Goal: Task Accomplishment & Management: Manage account settings

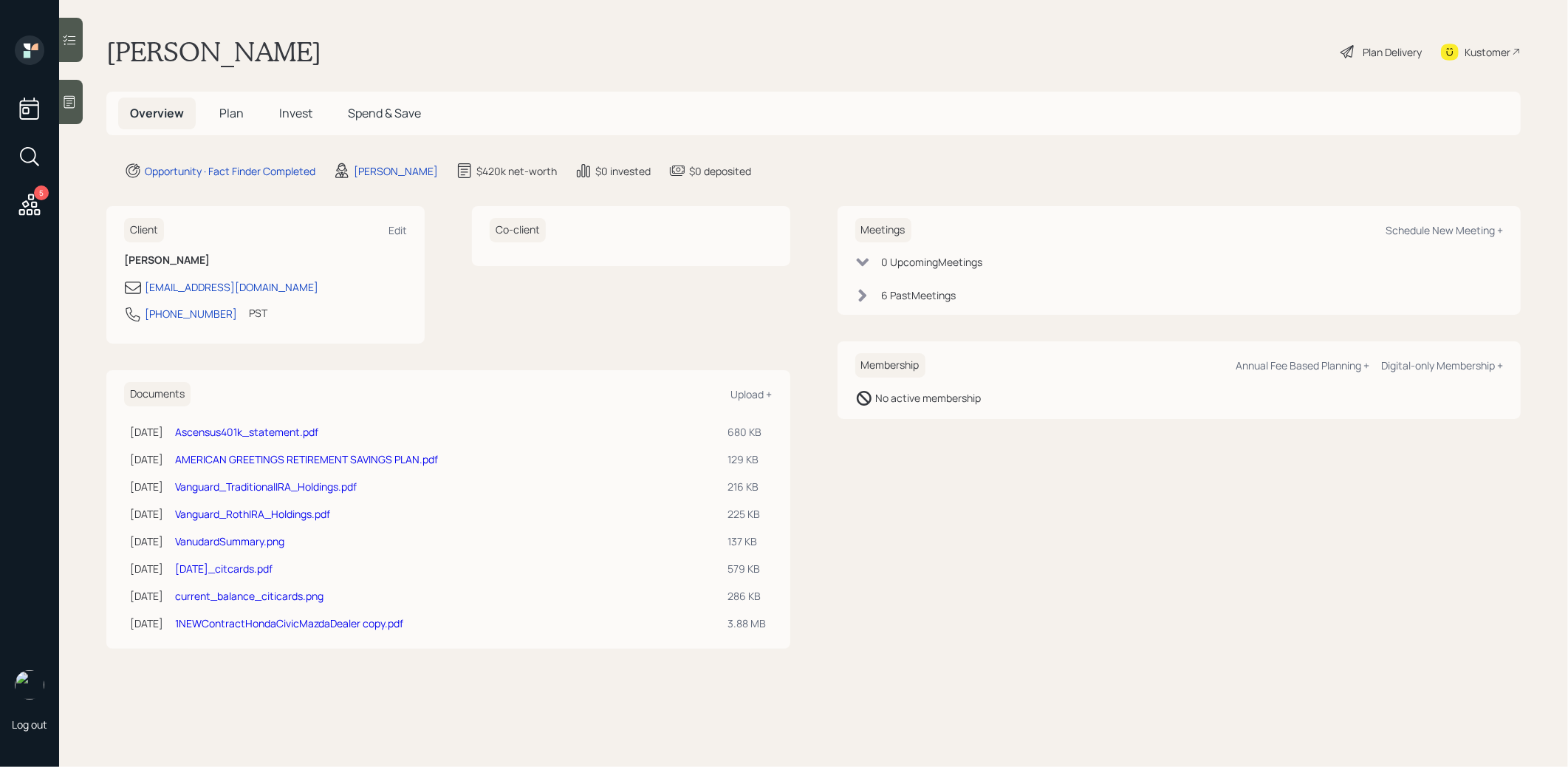
click at [297, 109] on span "Invest" at bounding box center [296, 113] width 34 height 16
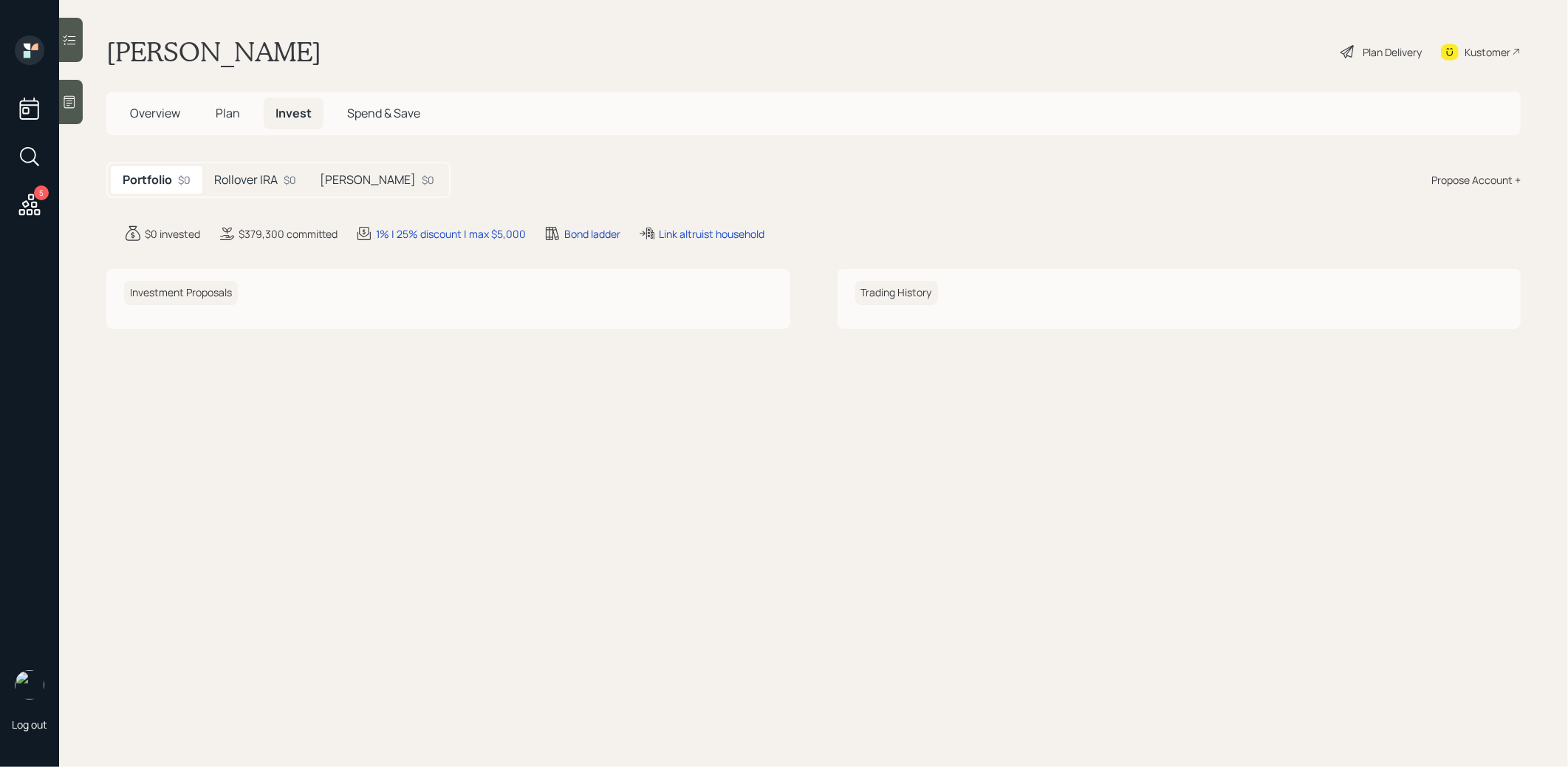
click at [240, 171] on div "Rollover IRA $0" at bounding box center [255, 179] width 105 height 27
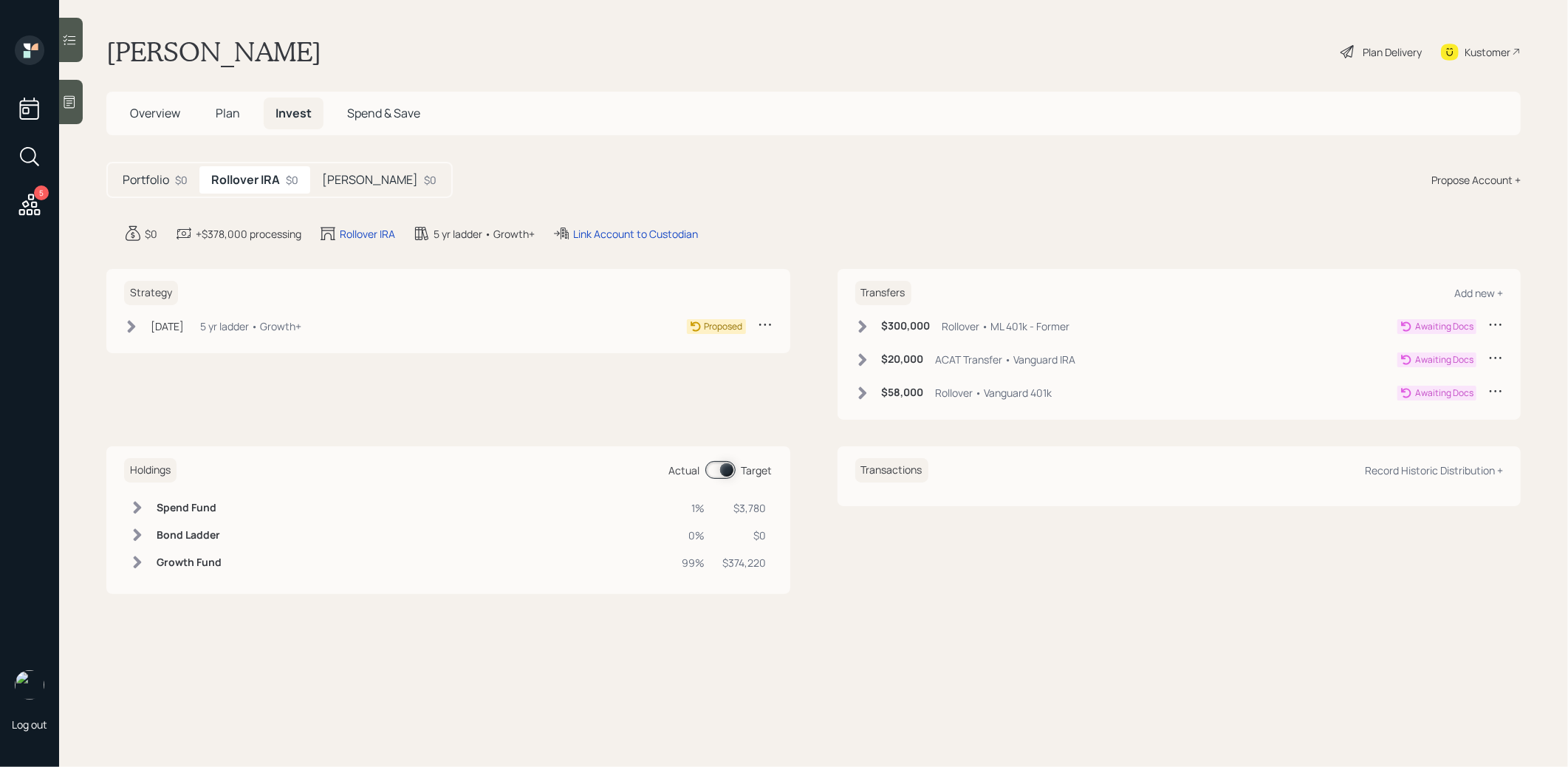
click at [354, 177] on h5 "Roth IRA" at bounding box center [370, 179] width 96 height 14
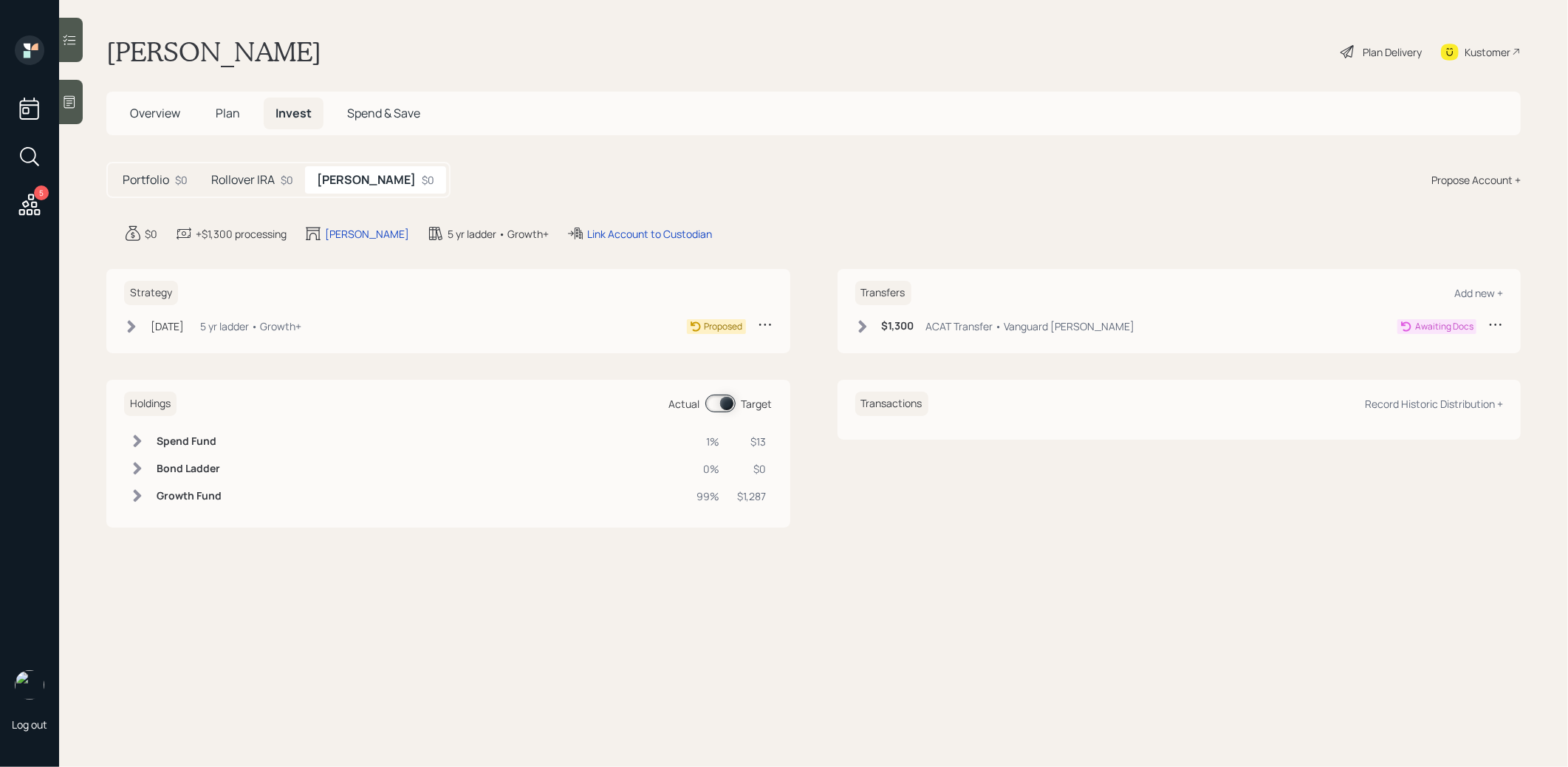
click at [146, 116] on span "Overview" at bounding box center [155, 113] width 50 height 16
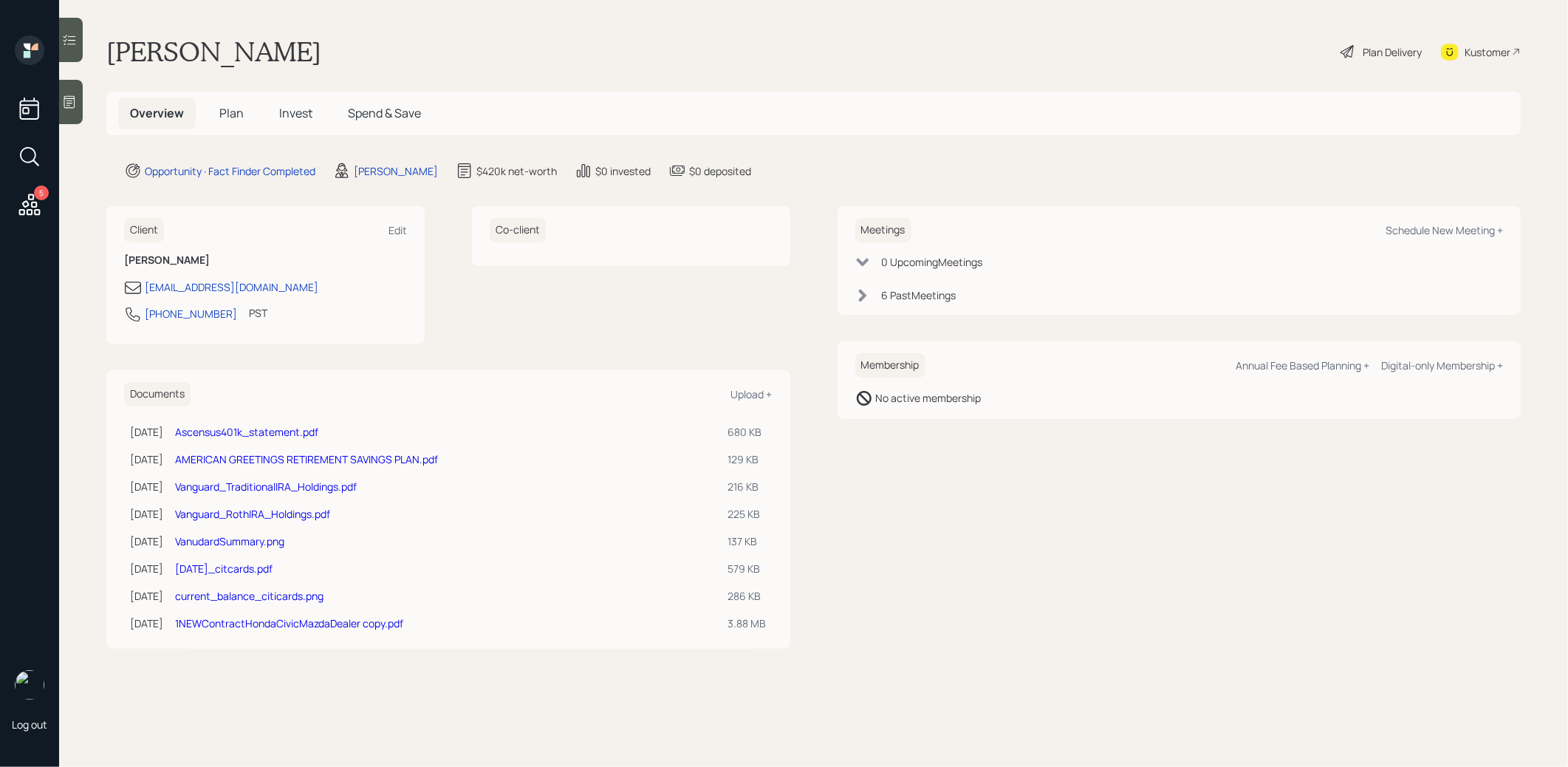
click at [251, 430] on link "Ascensus401k_statement.pdf" at bounding box center [246, 432] width 143 height 14
click at [280, 425] on link "Ascensus401k_statement.pdf" at bounding box center [246, 432] width 143 height 14
click at [220, 454] on link "AMERICAN GREETINGS RETIREMENT SAVINGS PLAN.pdf" at bounding box center [307, 459] width 263 height 14
